Goal: Transaction & Acquisition: Purchase product/service

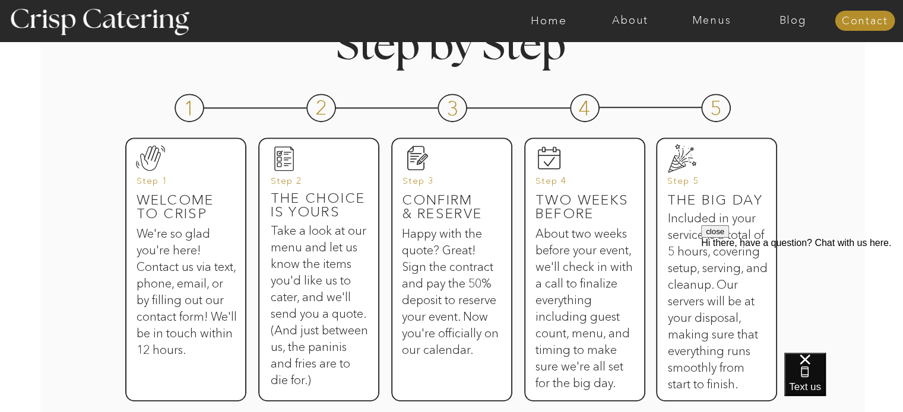
scroll to position [564, 0]
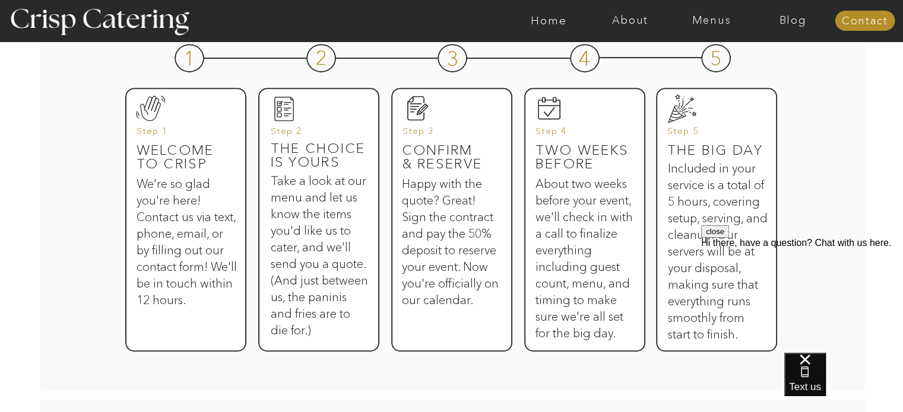
scroll to position [610, 0]
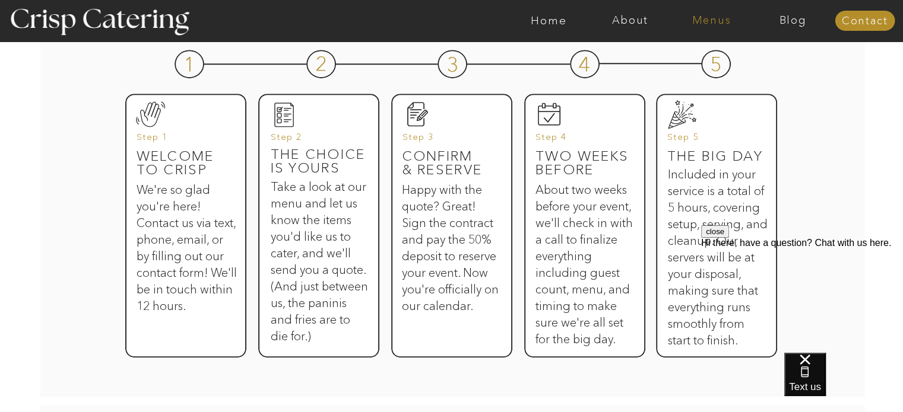
click at [714, 21] on nav "Menus" at bounding box center [711, 21] width 81 height 12
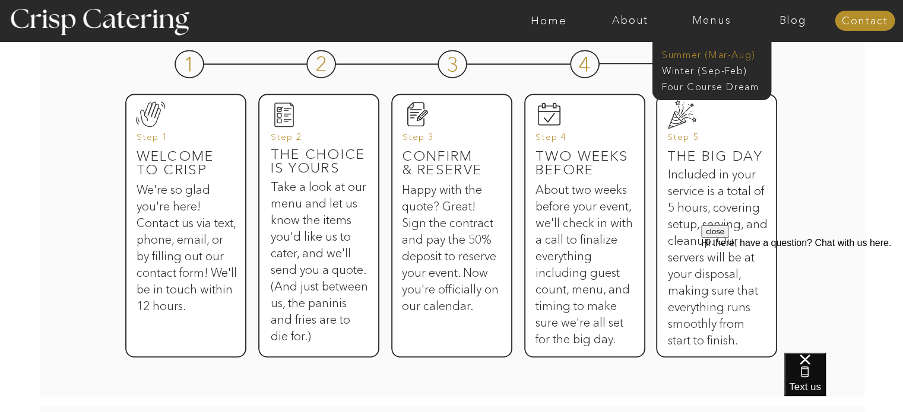
click at [681, 57] on nav "Summer (Mar-Aug)" at bounding box center [715, 53] width 106 height 11
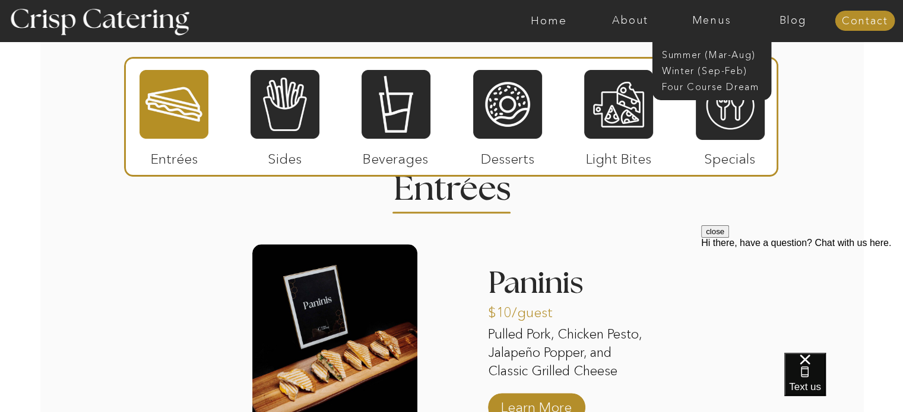
scroll to position [1095, 0]
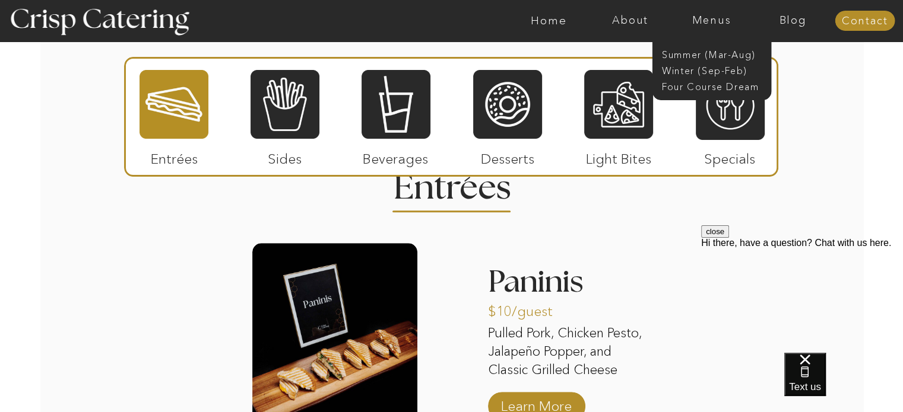
click at [805, 113] on div at bounding box center [451, 76] width 903 height 135
click at [712, 26] on nav "Menus" at bounding box center [711, 21] width 81 height 12
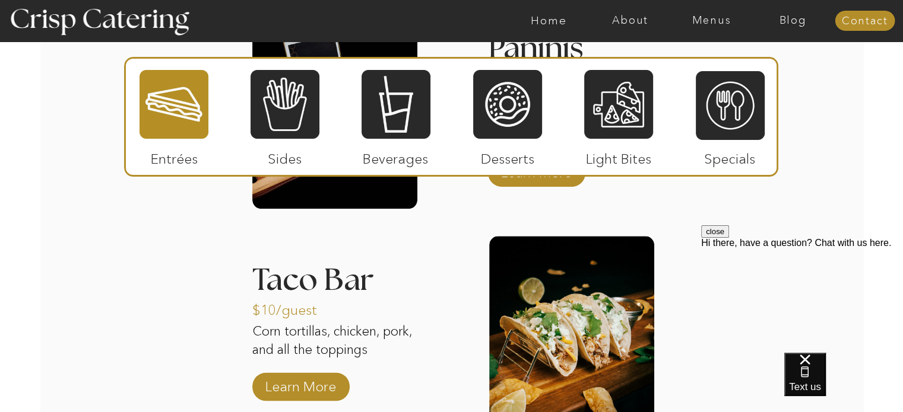
scroll to position [1329, 0]
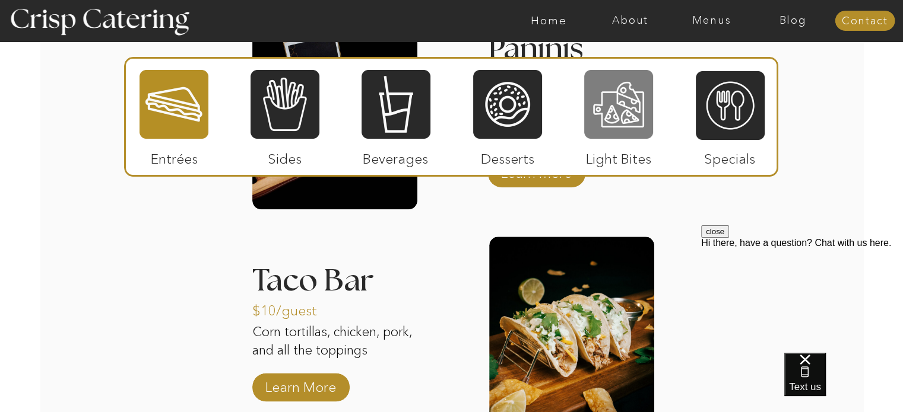
click at [612, 113] on div at bounding box center [618, 104] width 69 height 71
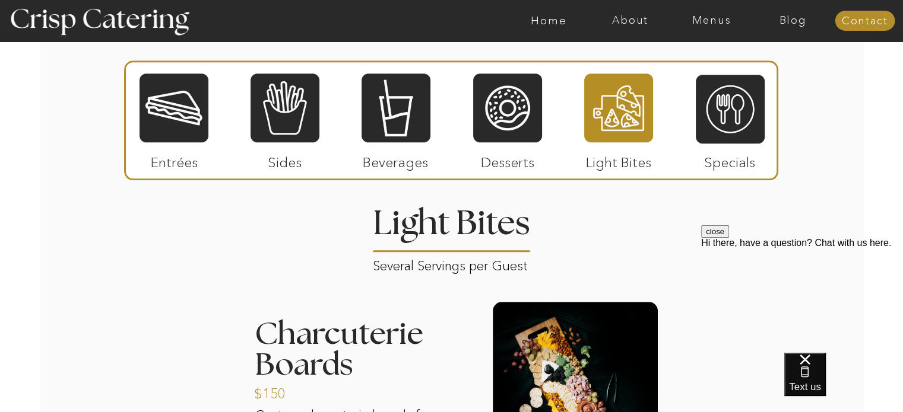
scroll to position [1059, 0]
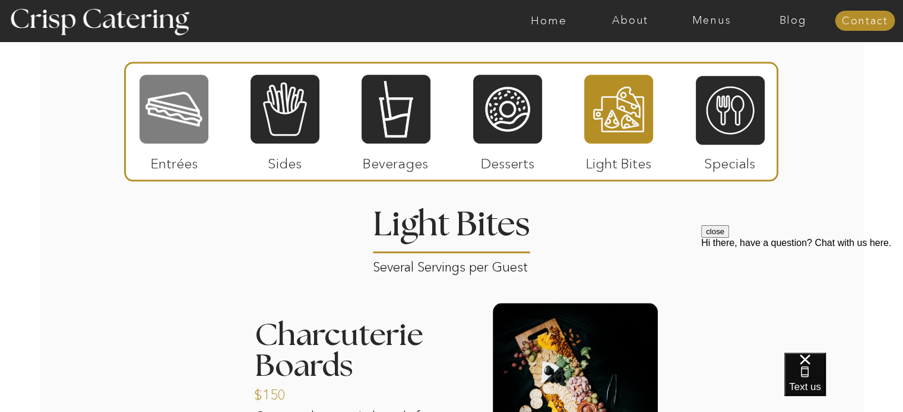
click at [176, 122] on div at bounding box center [173, 109] width 69 height 71
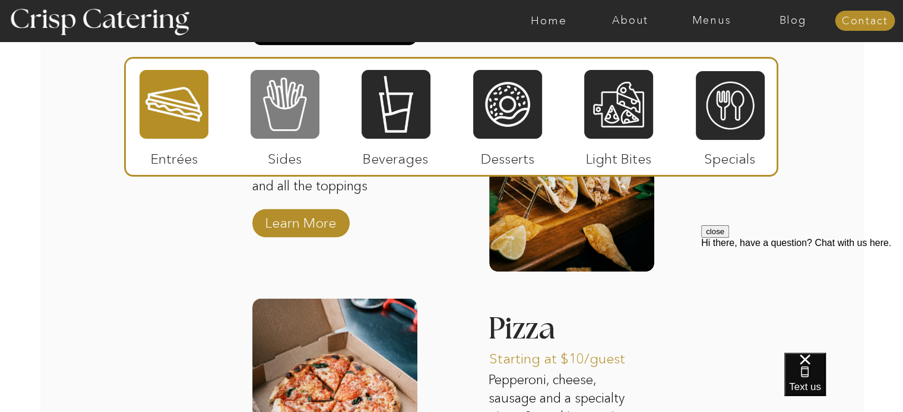
scroll to position [1493, 0]
click at [298, 114] on div at bounding box center [284, 104] width 69 height 71
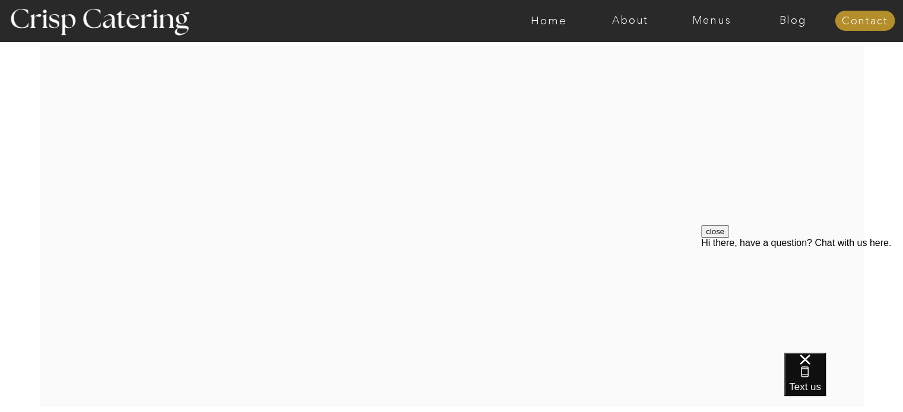
scroll to position [2015, 0]
